Goal: Contribute content: Add original content to the website for others to see

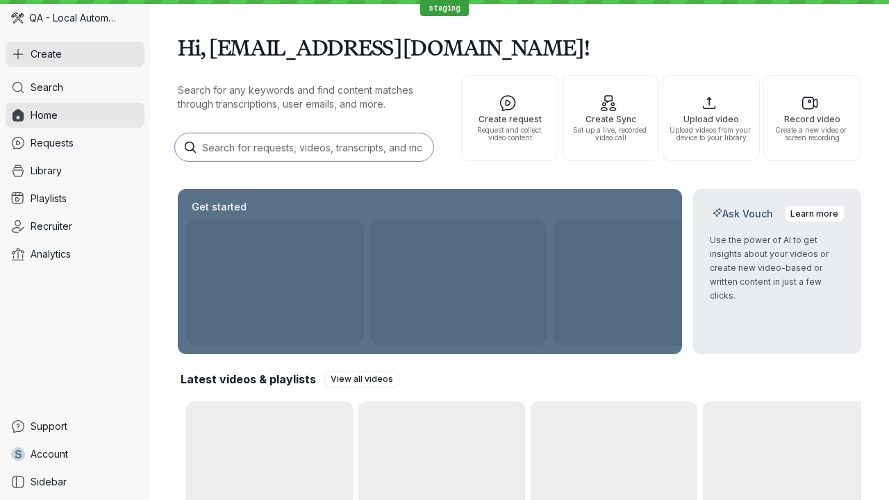
click at [75, 54] on button "Create" at bounding box center [75, 54] width 139 height 25
